Goal: Complete application form

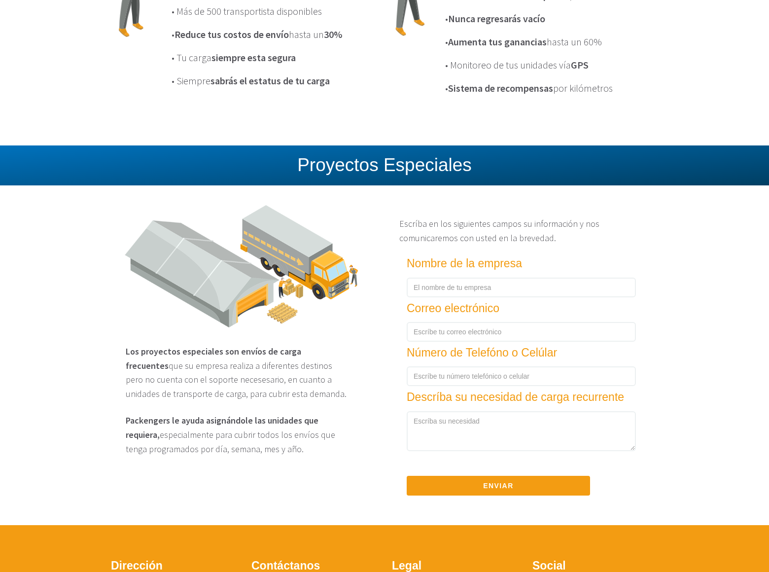
scroll to position [1077, 0]
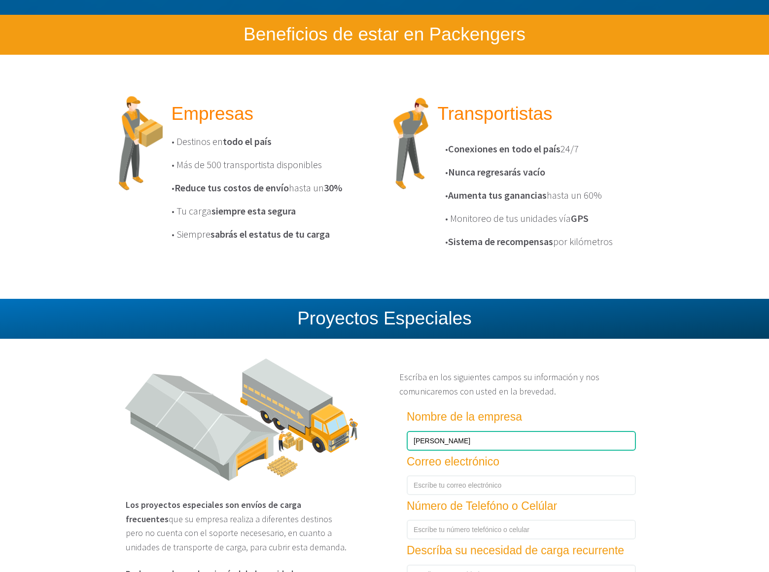
type input "[PERSON_NAME]"
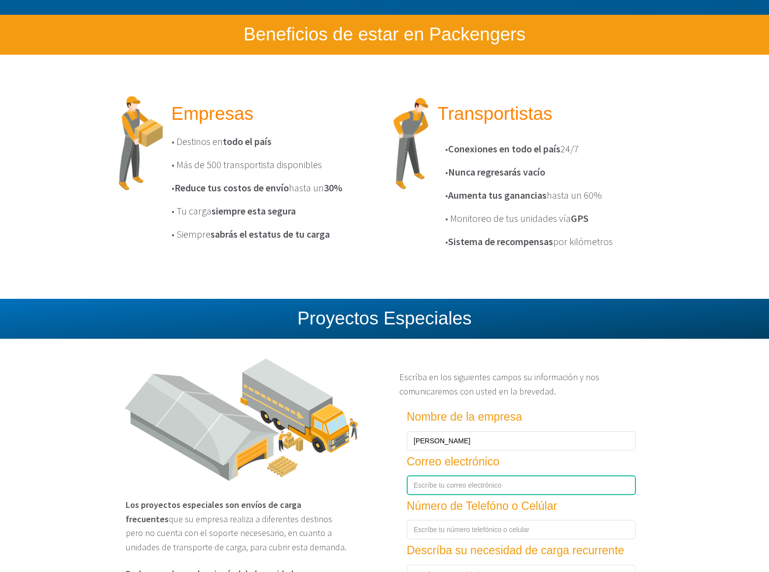
scroll to position [1156, 0]
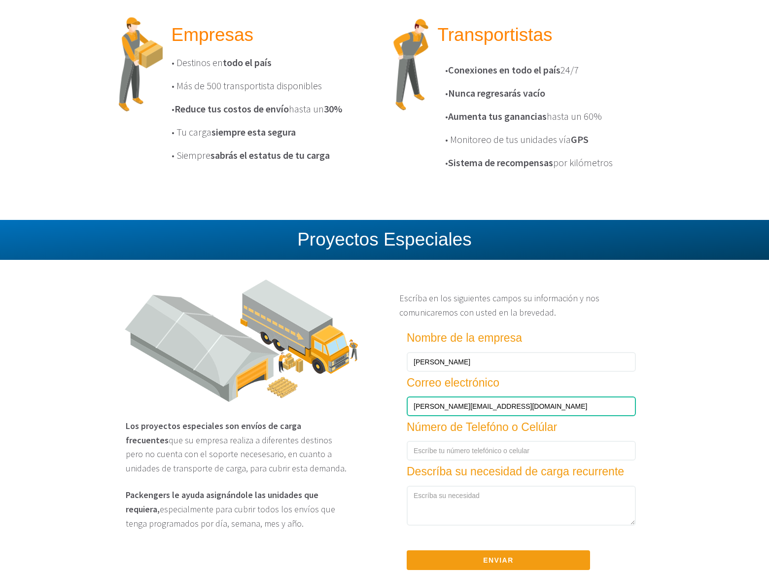
type input "[PERSON_NAME][EMAIL_ADDRESS][DOMAIN_NAME]"
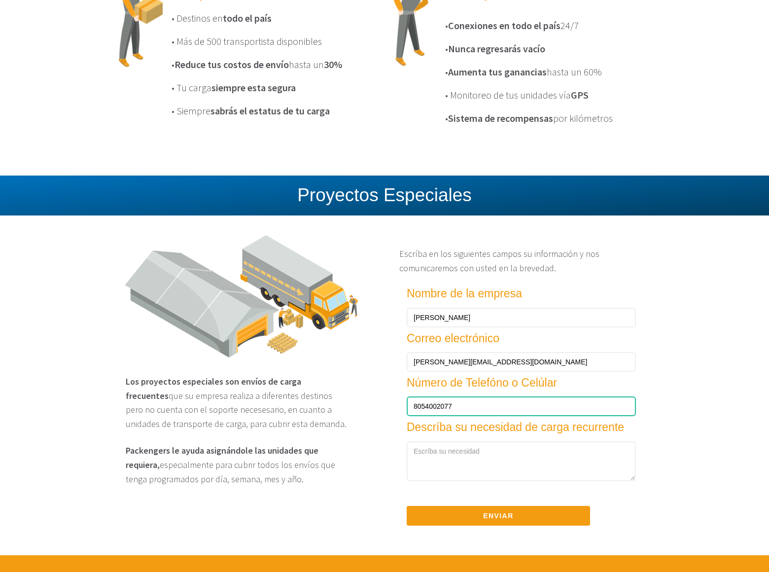
type input "8054002077"
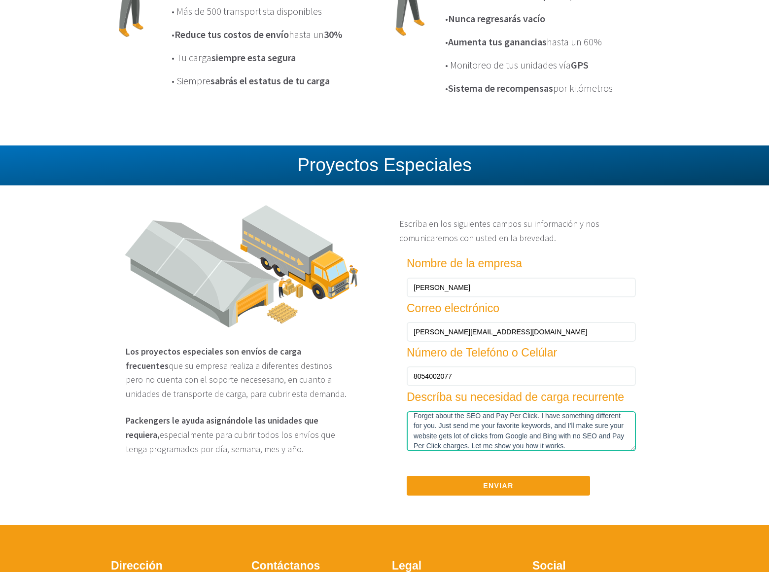
scroll to position [15, 0]
type textarea "Forget about the SEO and Pay Per Click. I have something different for you. Jus…"
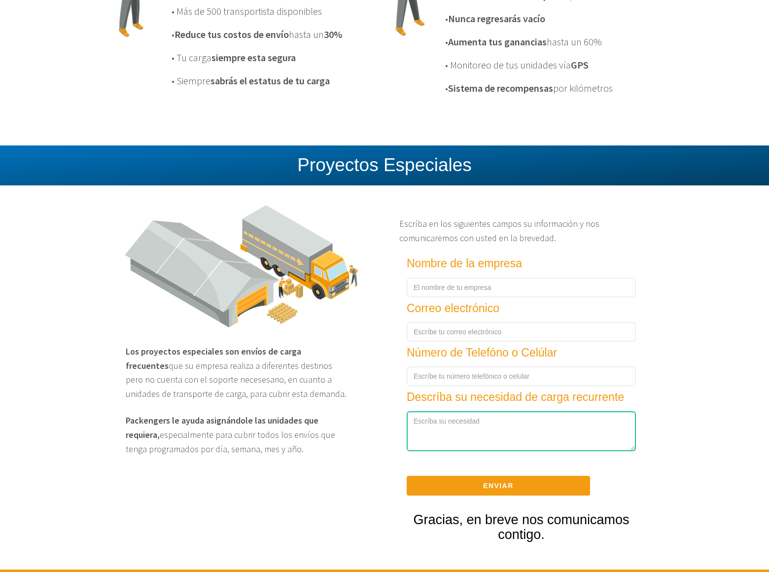
scroll to position [0, 0]
